Goal: Task Accomplishment & Management: Manage account settings

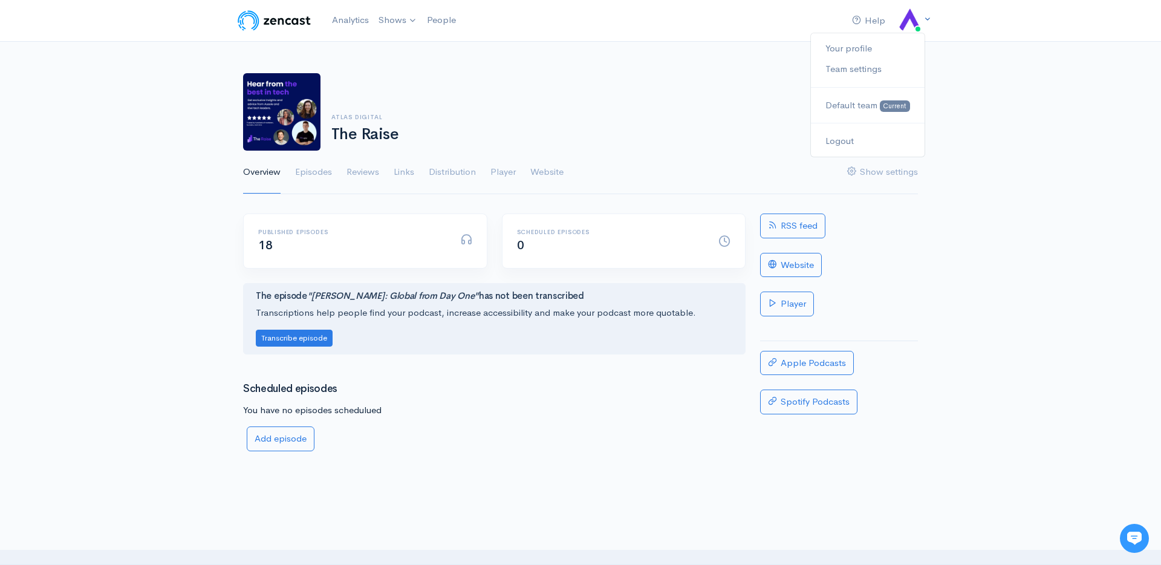
click at [924, 19] on icon at bounding box center [928, 19] width 8 height 8
click at [838, 147] on link "Logout" at bounding box center [868, 141] width 114 height 21
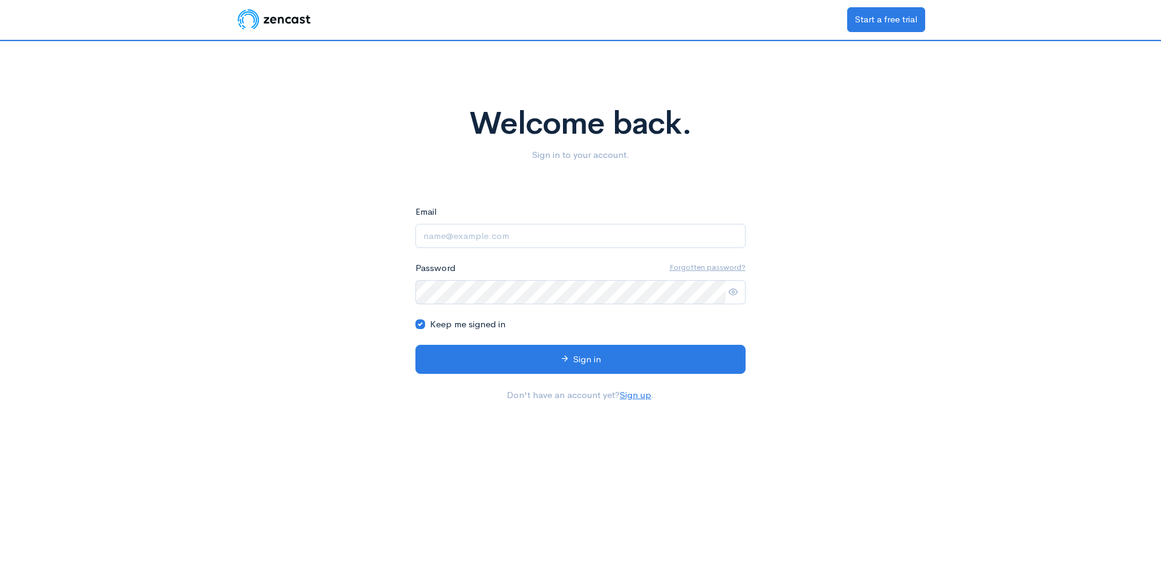
type input "[PERSON_NAME][EMAIL_ADDRESS][DOMAIN_NAME]"
click at [734, 296] on icon at bounding box center [733, 291] width 9 height 9
click at [734, 289] on icon at bounding box center [733, 291] width 9 height 9
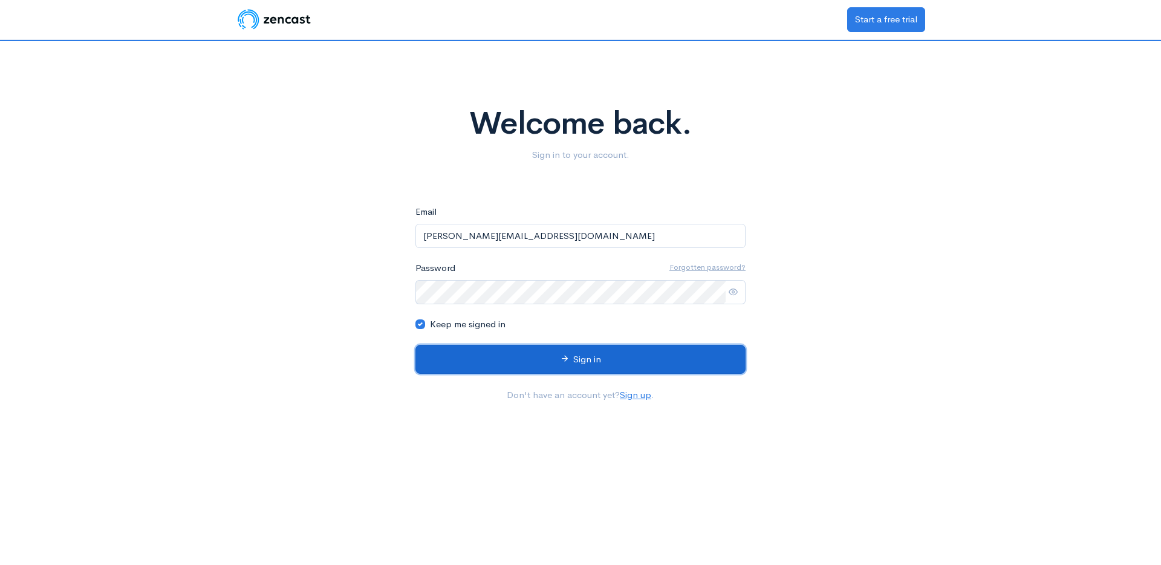
click at [606, 357] on button "Sign in" at bounding box center [581, 360] width 330 height 30
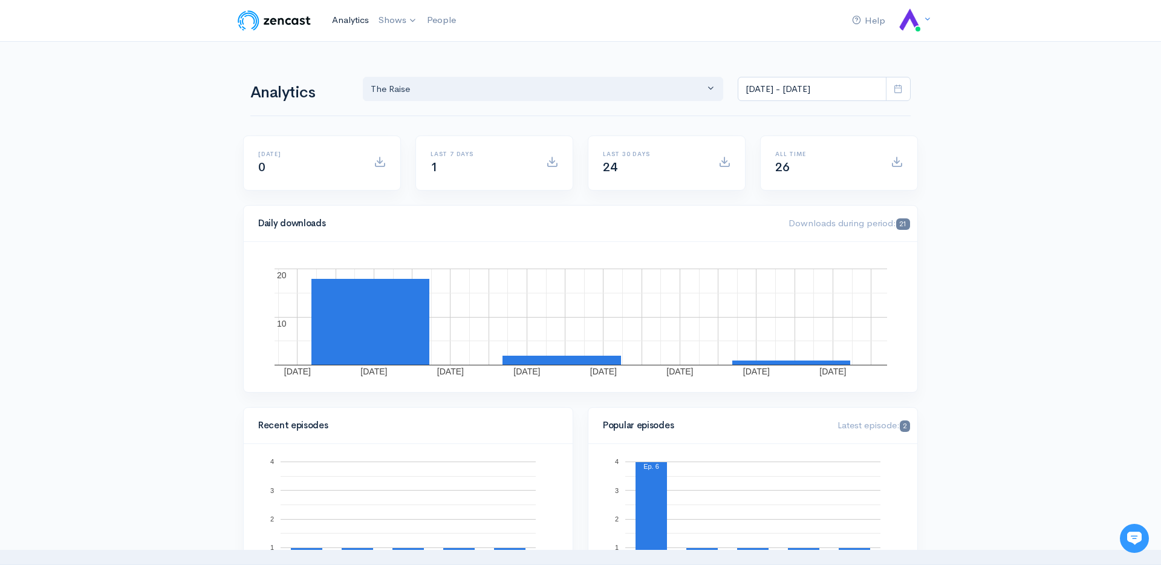
click at [339, 16] on link "Analytics" at bounding box center [350, 20] width 47 height 26
click at [759, 96] on input "Jul 30, 2025 - Aug 12, 2025" at bounding box center [812, 89] width 149 height 25
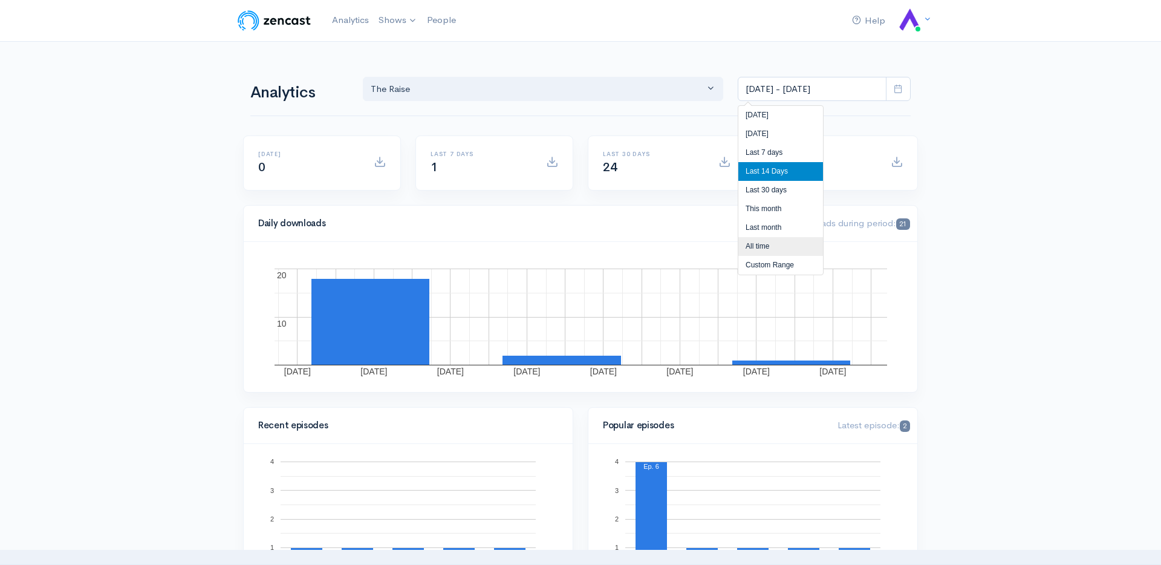
click at [757, 245] on li "All time" at bounding box center [781, 246] width 85 height 19
type input "Sep 10, 2024 - Aug 12, 2025"
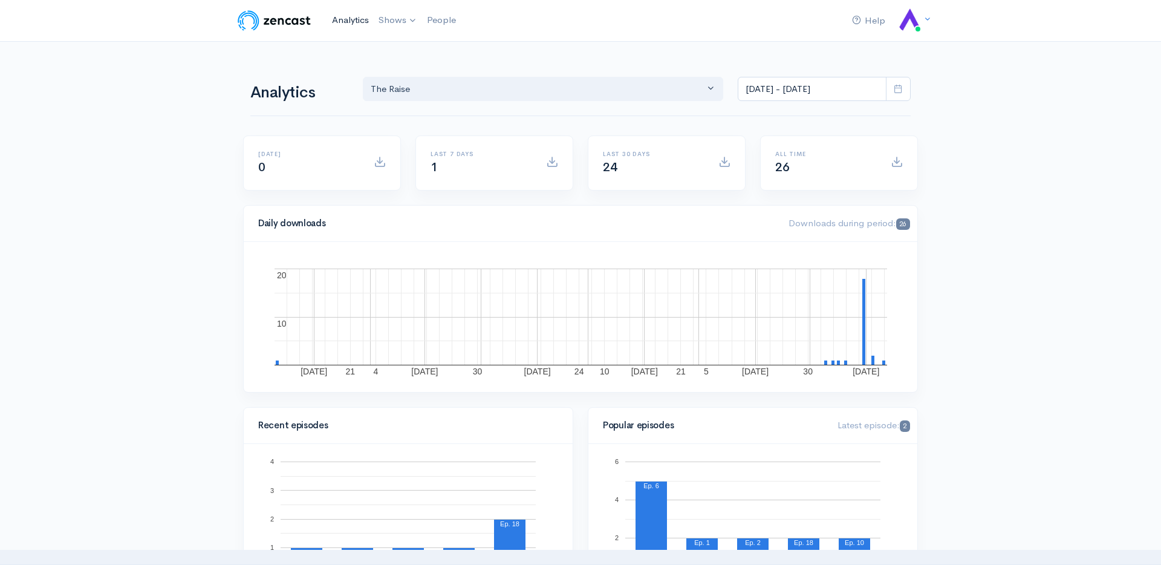
click at [350, 22] on link "Analytics" at bounding box center [350, 20] width 47 height 26
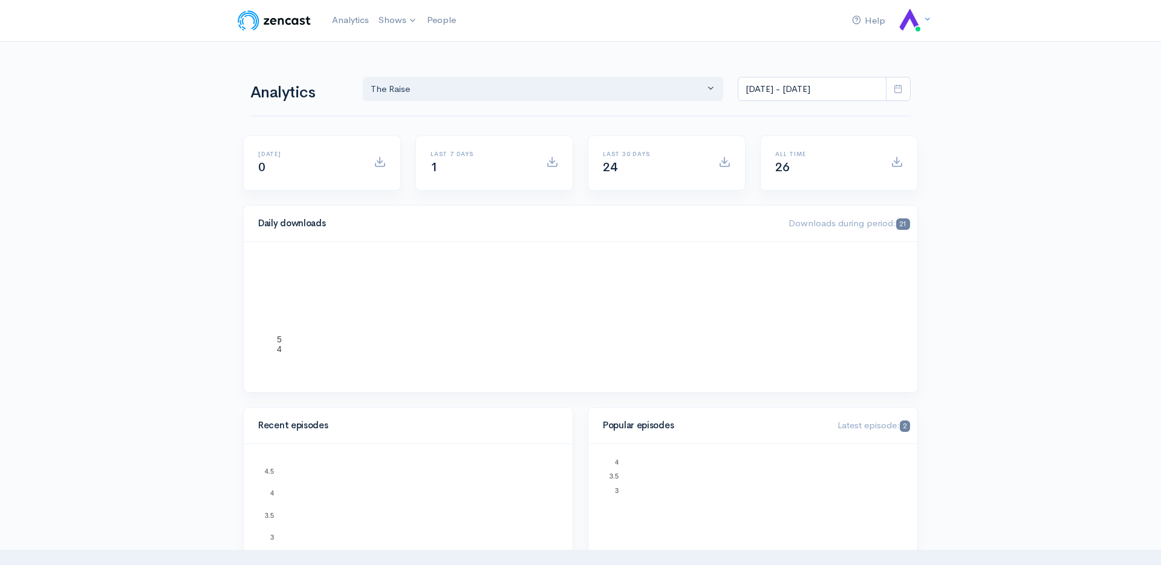
click at [901, 87] on icon at bounding box center [898, 88] width 9 height 9
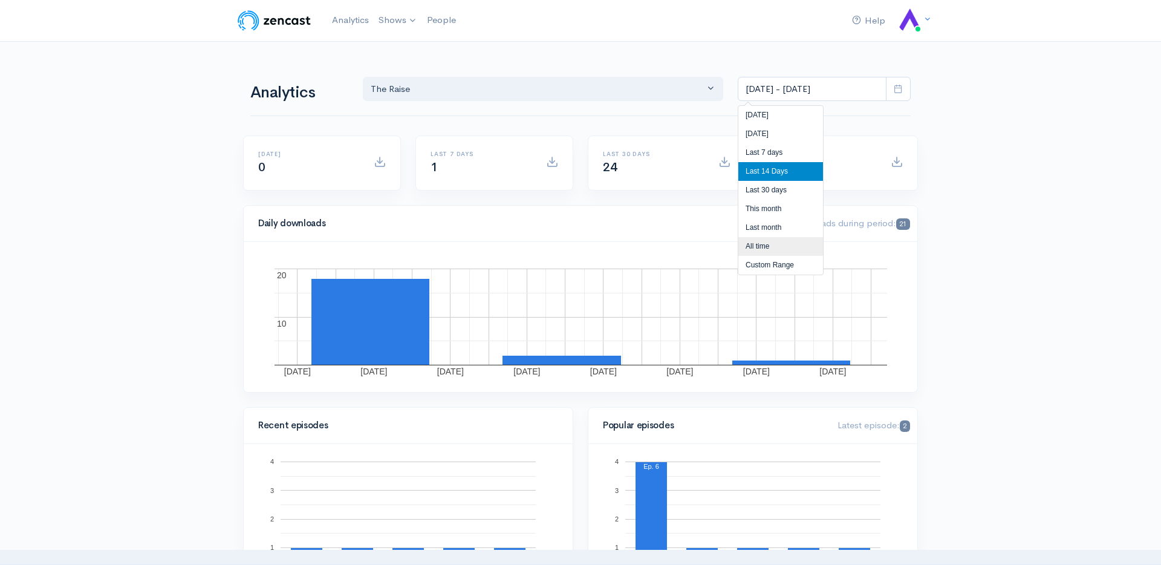
click at [765, 251] on li "All time" at bounding box center [781, 246] width 85 height 19
type input "Sep 10, 2024 - Aug 12, 2025"
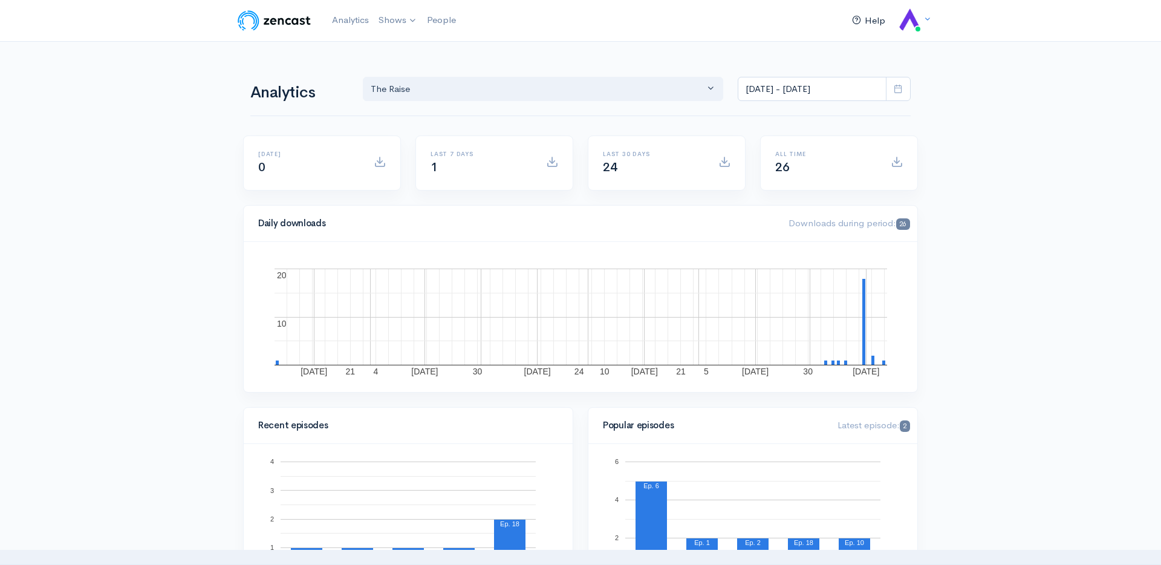
click at [875, 21] on link "Help" at bounding box center [868, 21] width 43 height 26
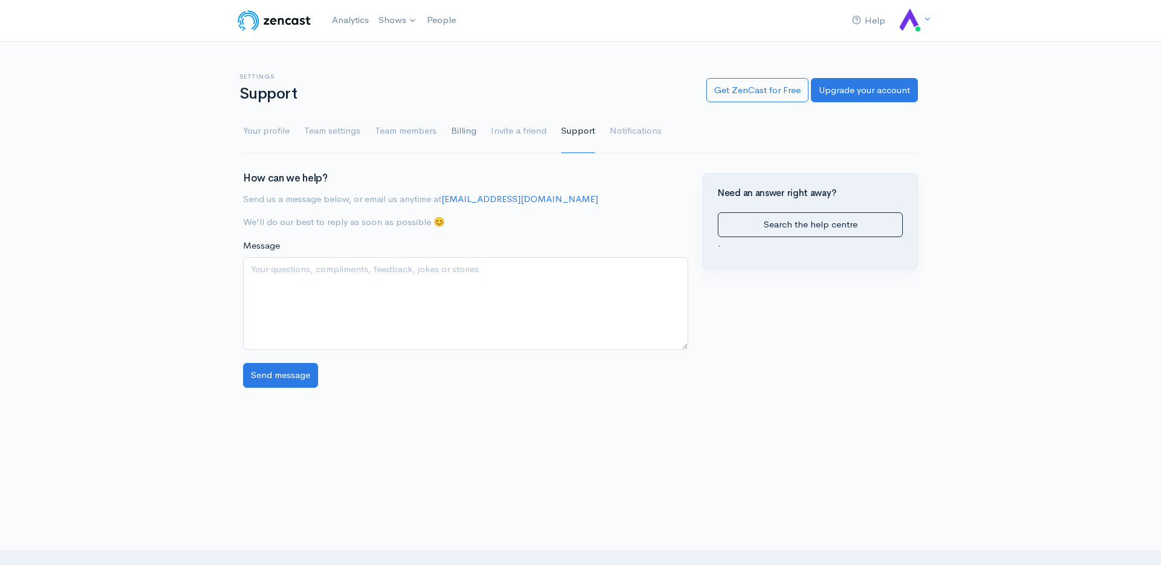
click at [457, 132] on link "Billing" at bounding box center [463, 131] width 25 height 44
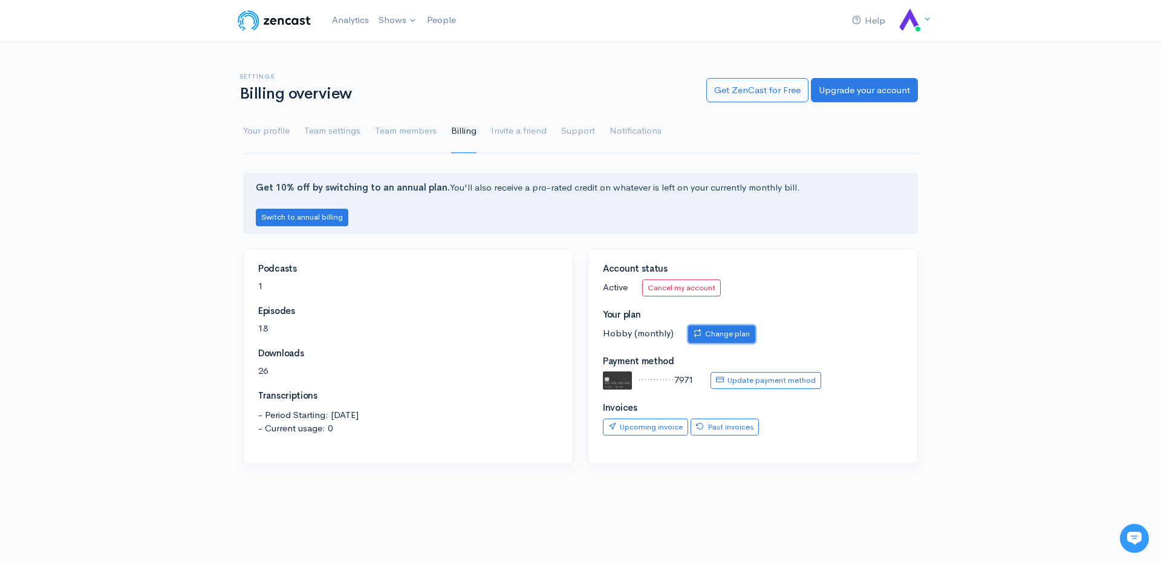
click at [690, 333] on link "Change plan" at bounding box center [721, 334] width 67 height 18
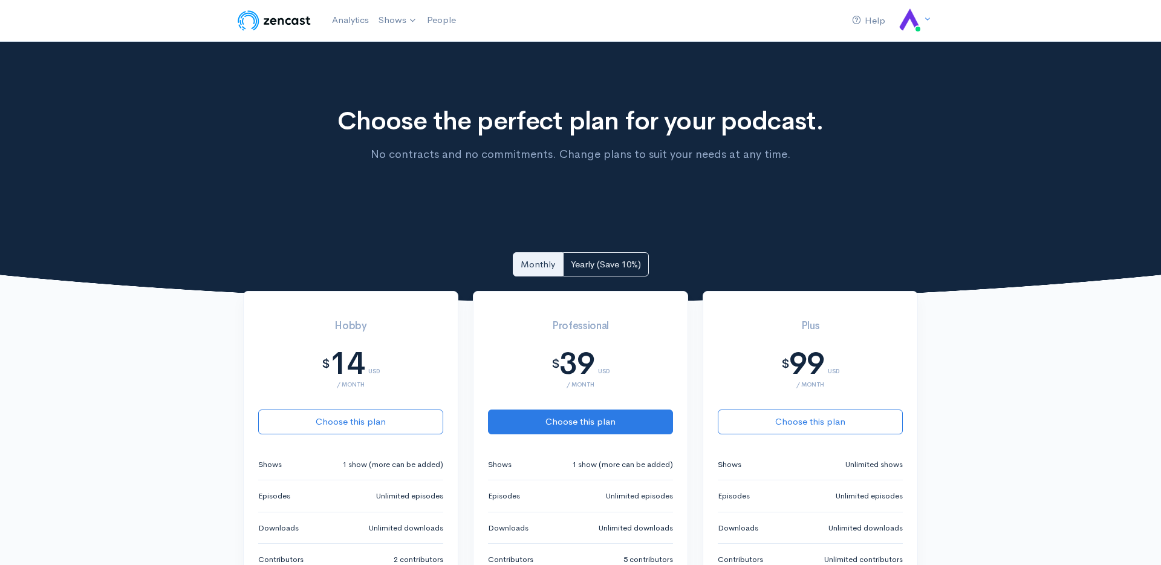
click at [435, 134] on h1 "Choose the perfect plan for your podcast." at bounding box center [581, 121] width 566 height 28
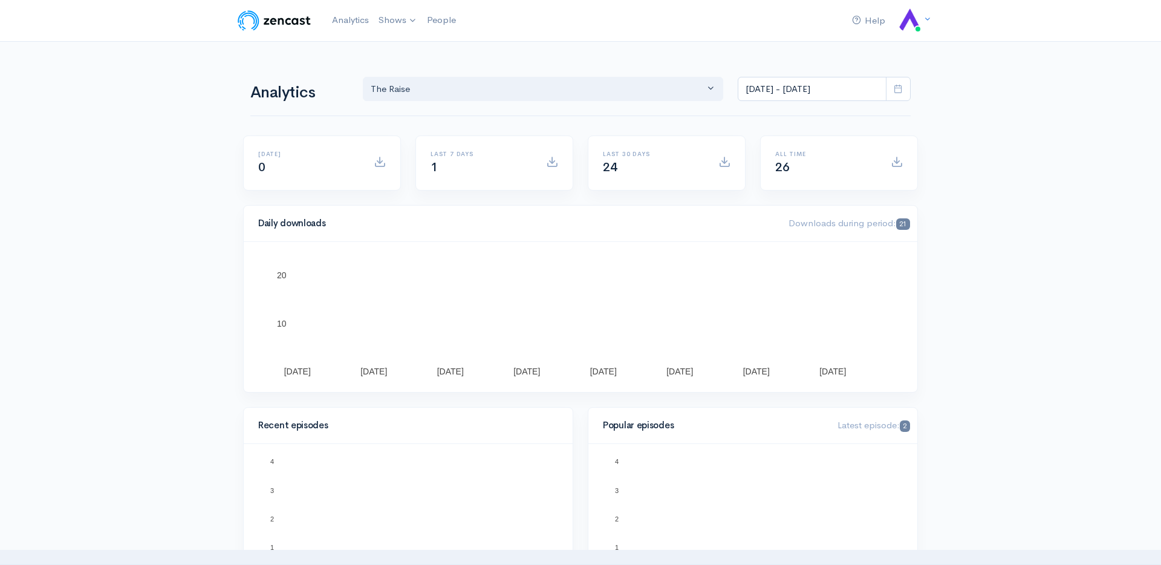
click at [898, 92] on icon at bounding box center [898, 88] width 9 height 9
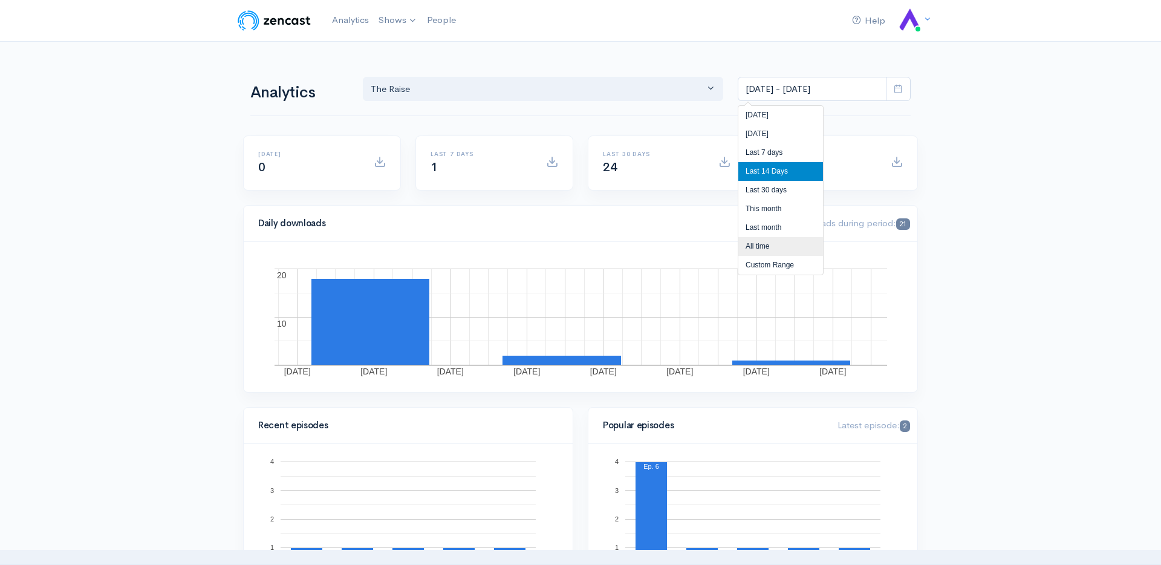
click at [766, 249] on li "All time" at bounding box center [781, 246] width 85 height 19
type input "[DATE] - [DATE]"
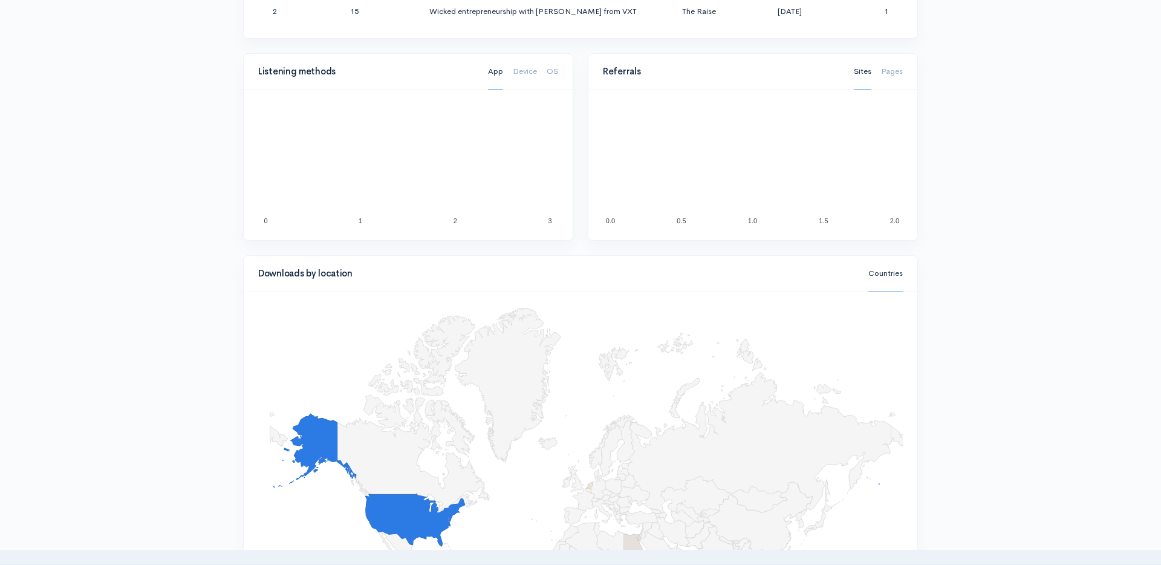
scroll to position [919, 0]
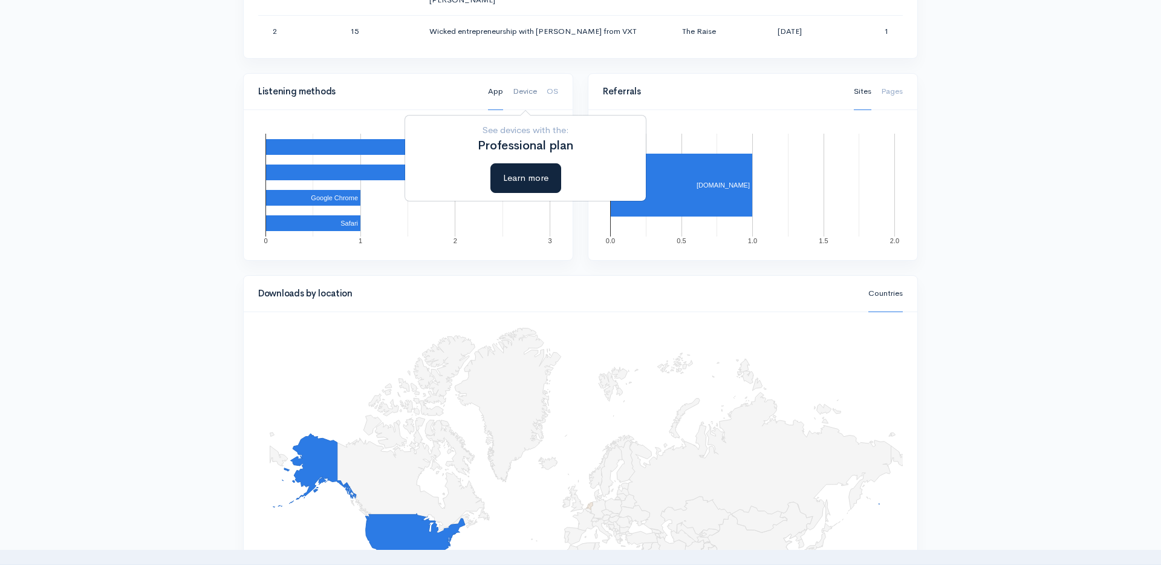
click at [526, 92] on link "Device" at bounding box center [525, 91] width 24 height 37
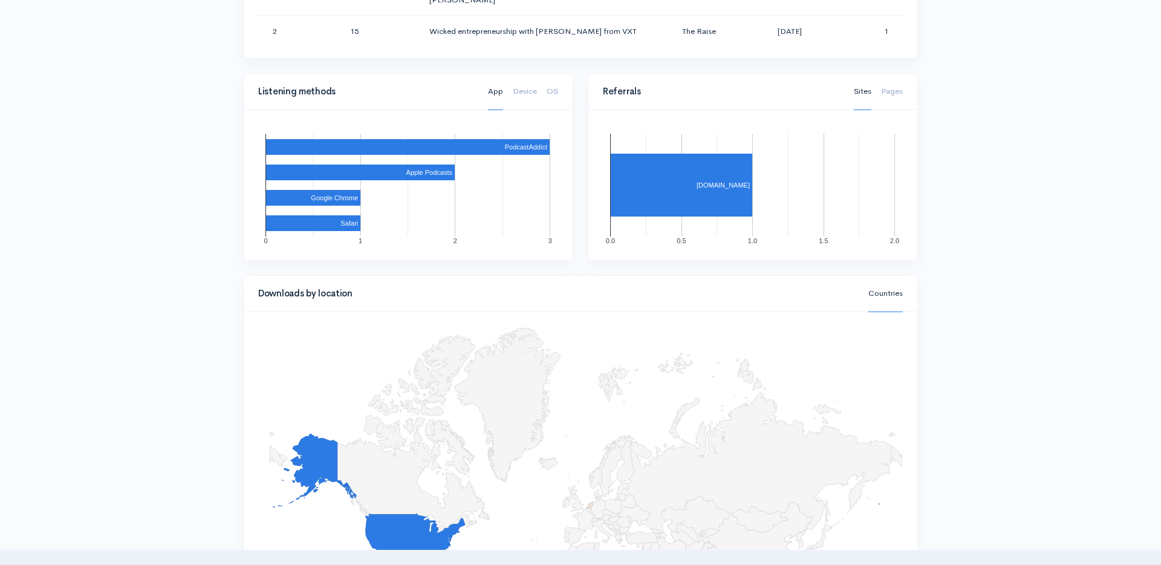
click at [897, 97] on link "Pages" at bounding box center [892, 91] width 22 height 37
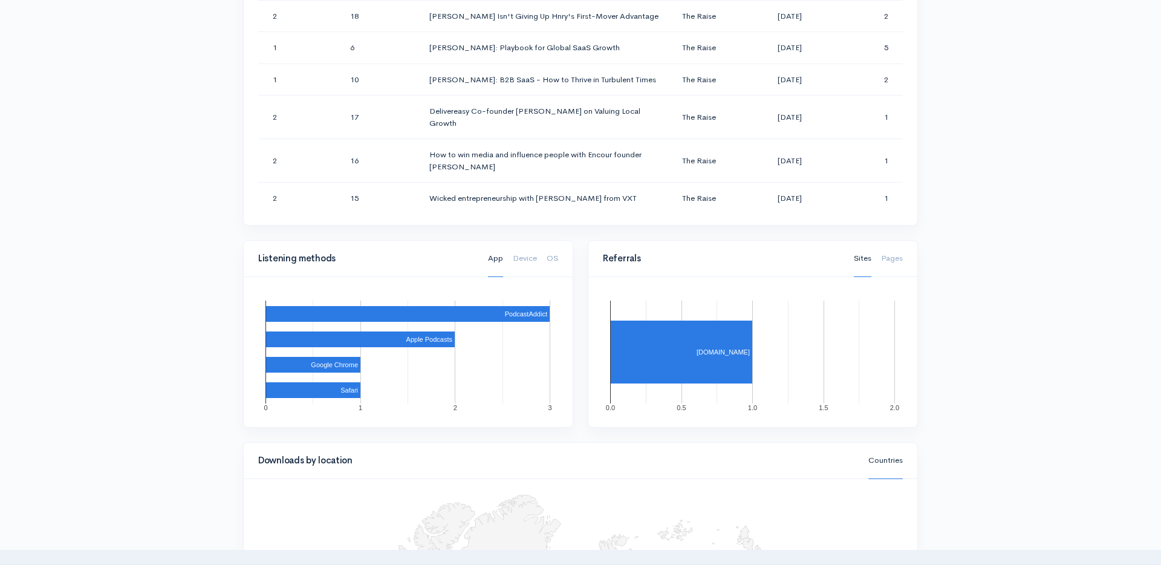
scroll to position [662, 0]
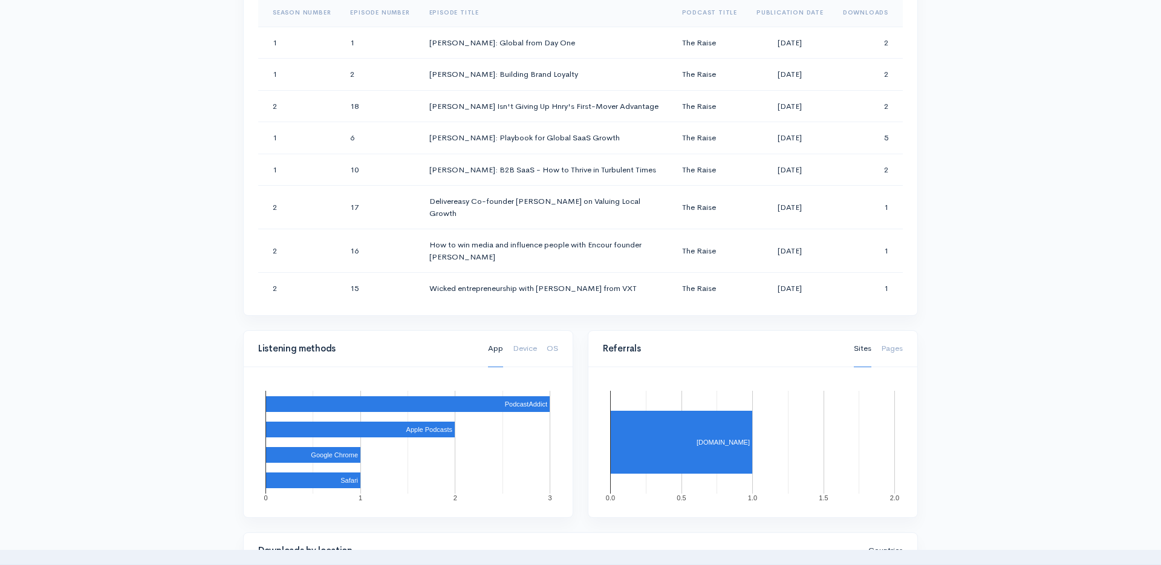
click at [738, 366] on button "Learn more" at bounding box center [756, 369] width 71 height 30
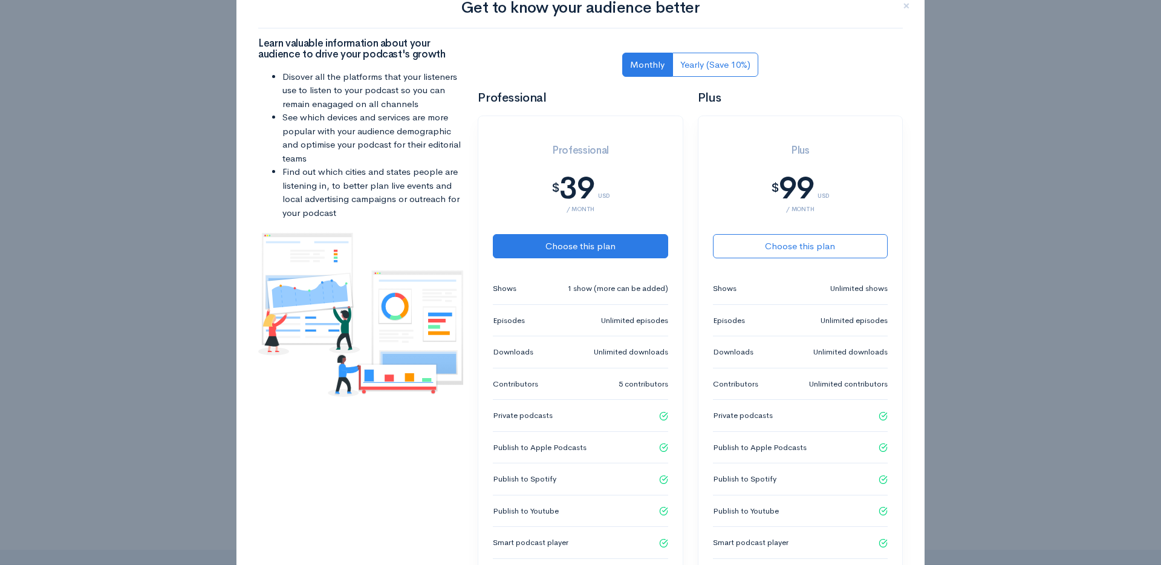
scroll to position [0, 0]
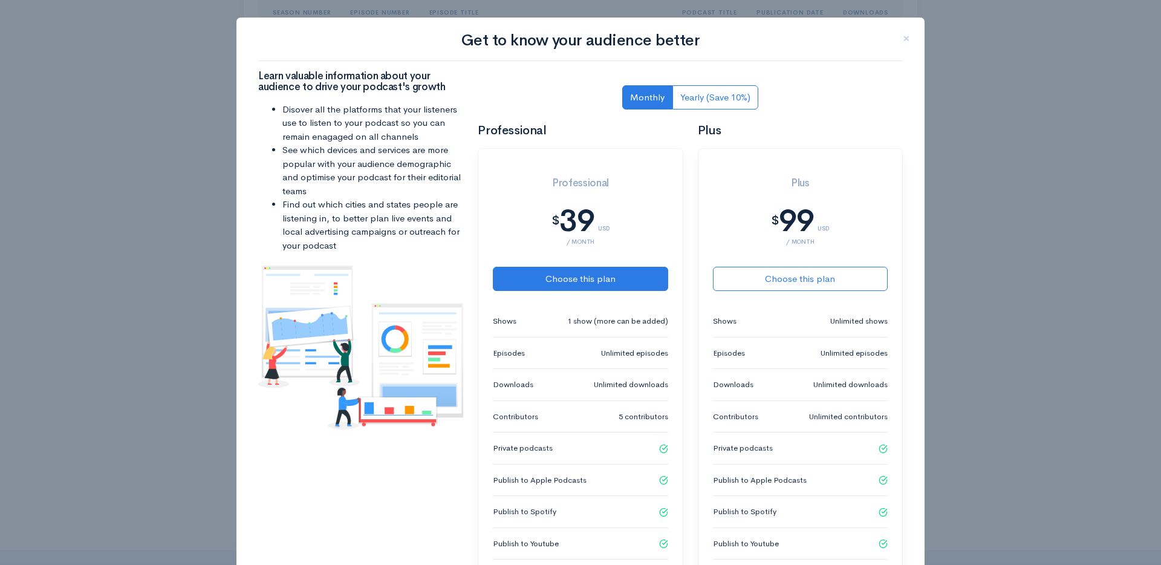
click at [902, 40] on h1 "Get to know your audience better" at bounding box center [580, 41] width 645 height 18
click at [906, 38] on span "×" at bounding box center [906, 39] width 7 height 18
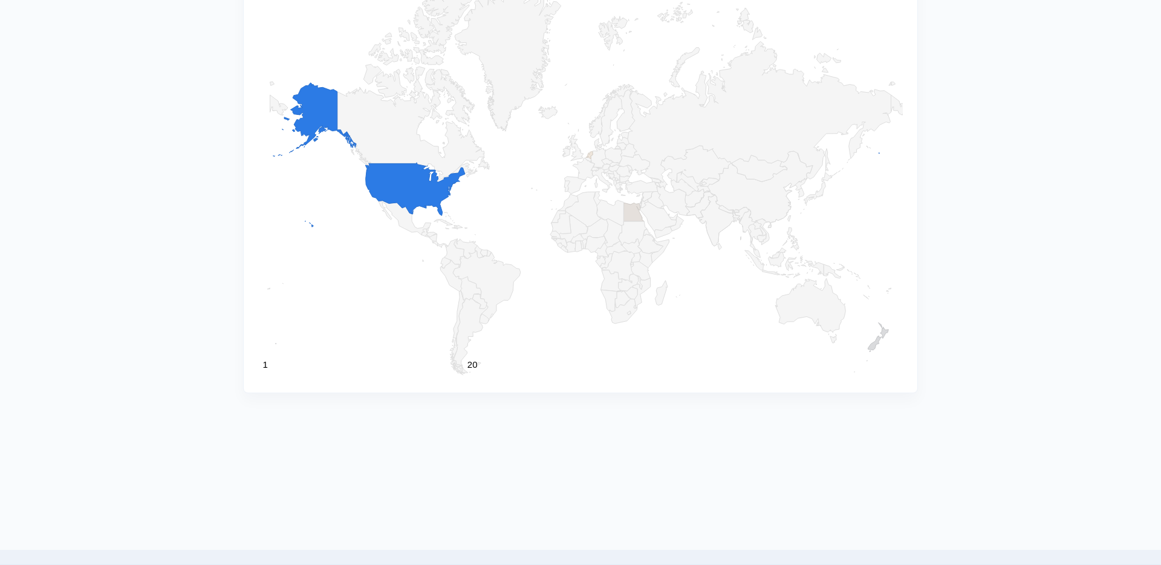
scroll to position [1269, 0]
